Goal: Answer question/provide support

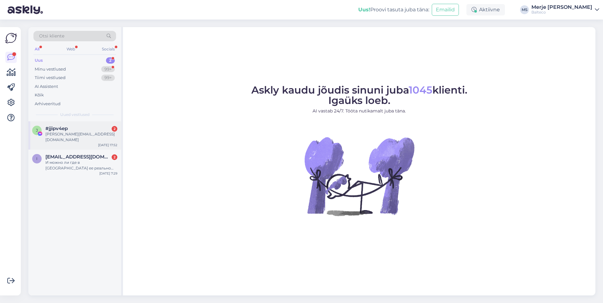
click at [59, 134] on div "[PERSON_NAME][EMAIL_ADDRESS][DOMAIN_NAME]" at bounding box center [81, 137] width 72 height 11
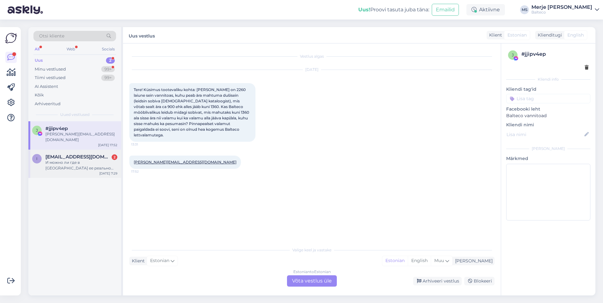
click at [69, 154] on span "[EMAIL_ADDRESS][DOMAIN_NAME]" at bounding box center [78, 157] width 66 height 6
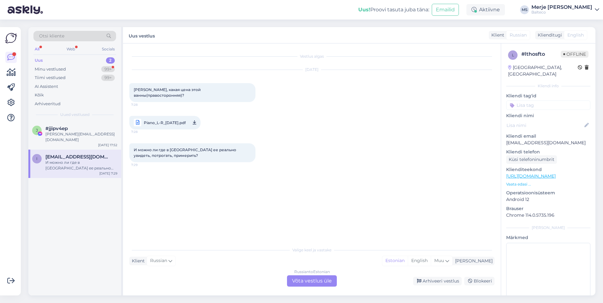
click at [307, 279] on div "Russian to Estonian Võta vestlus üle" at bounding box center [312, 281] width 50 height 11
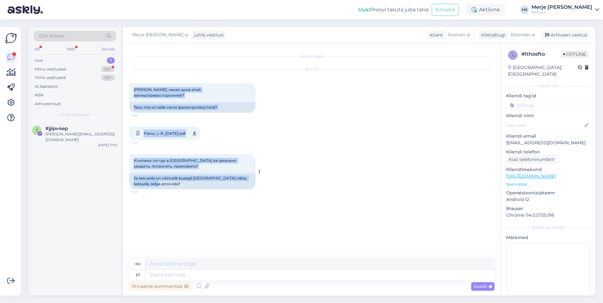
drag, startPoint x: 134, startPoint y: 88, endPoint x: 190, endPoint y: 179, distance: 106.6
click at [190, 179] on div "Vestlus algas [DATE] Здравия, какая цена этой ванны(правосторонняя)? 7:28 Tere,…" at bounding box center [314, 151] width 371 height 203
copy div "[PERSON_NAME], какая цена этой ванны(правосторонняя)? 7:28 Tere, mis on selle v…"
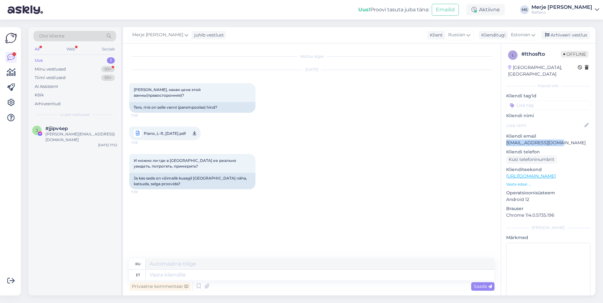
drag, startPoint x: 560, startPoint y: 138, endPoint x: 505, endPoint y: 139, distance: 54.6
click at [505, 139] on div "l # lthosfto Offline [GEOGRAPHIC_DATA], [GEOGRAPHIC_DATA] Kliendi info Kliendi …" at bounding box center [548, 177] width 94 height 266
copy p "[EMAIL_ADDRESS][DOMAIN_NAME]"
click at [160, 275] on textarea at bounding box center [320, 275] width 349 height 11
